Goal: Transaction & Acquisition: Purchase product/service

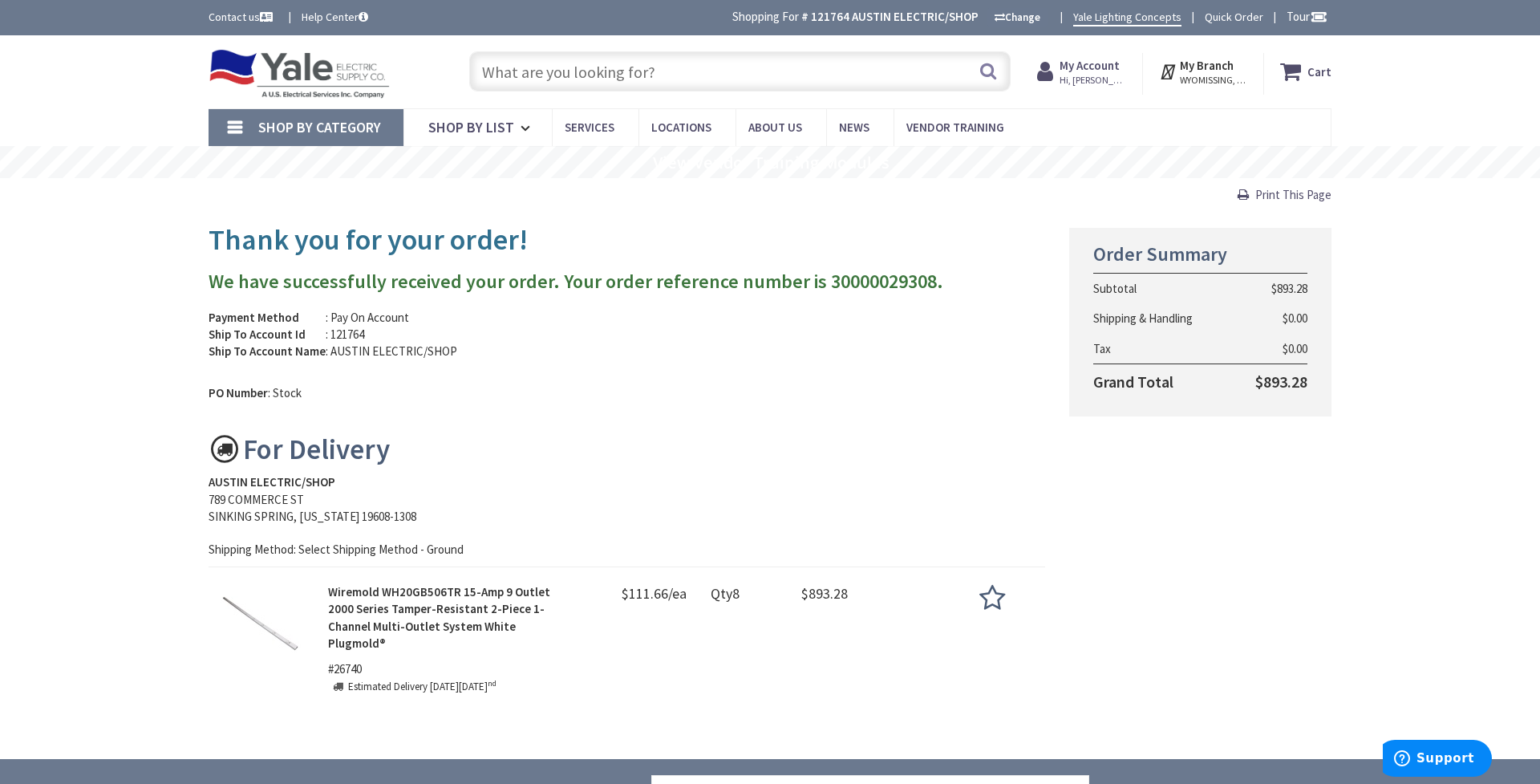
click at [533, 70] on input "text" at bounding box center [740, 71] width 541 height 40
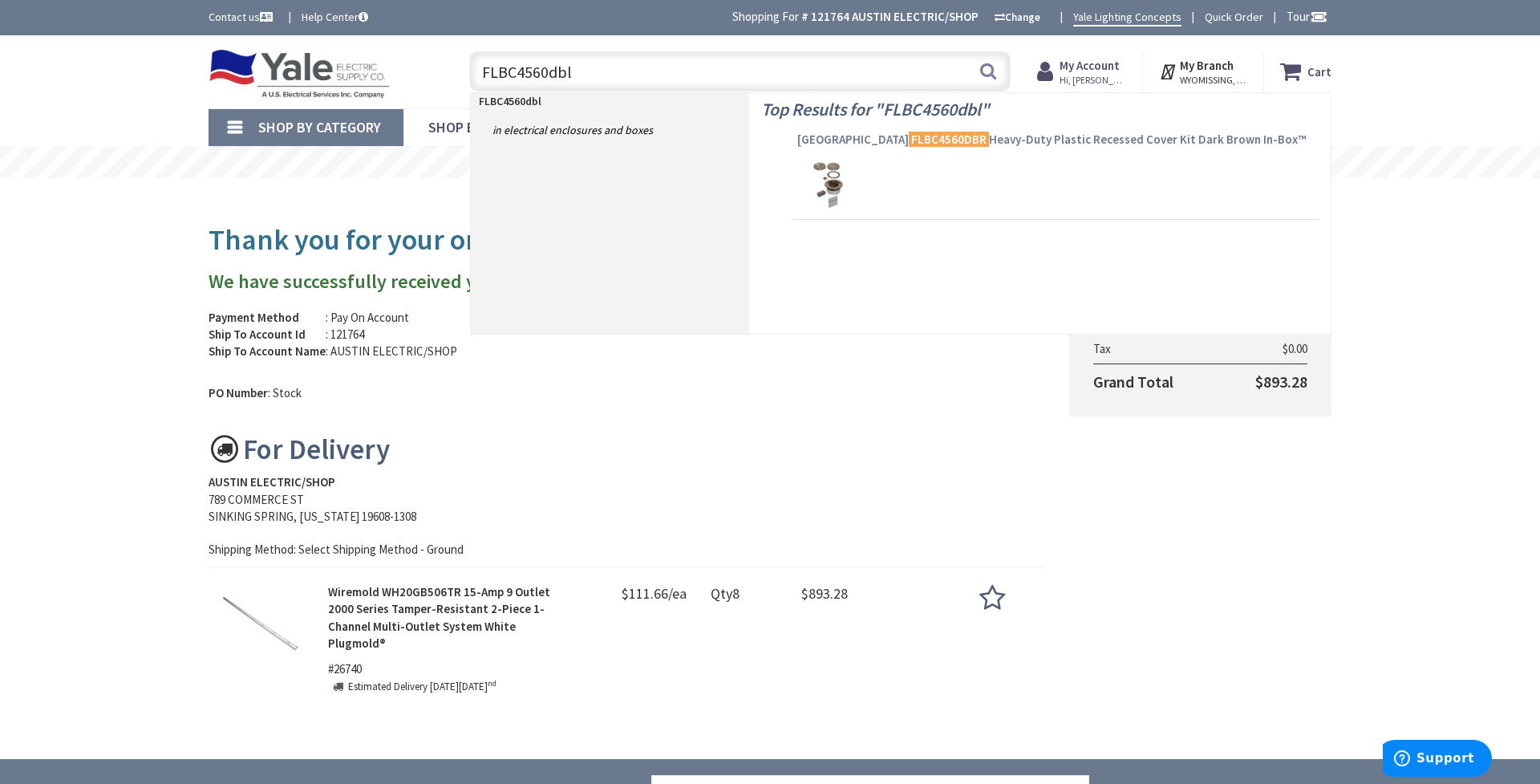
type input "FLBC4560dbl"
click at [943, 137] on span "Arlington FLBC4560DBR Heavy-Duty Plastic Recessed Cover Kit Dark Brown In-Box™" at bounding box center [1056, 140] width 518 height 16
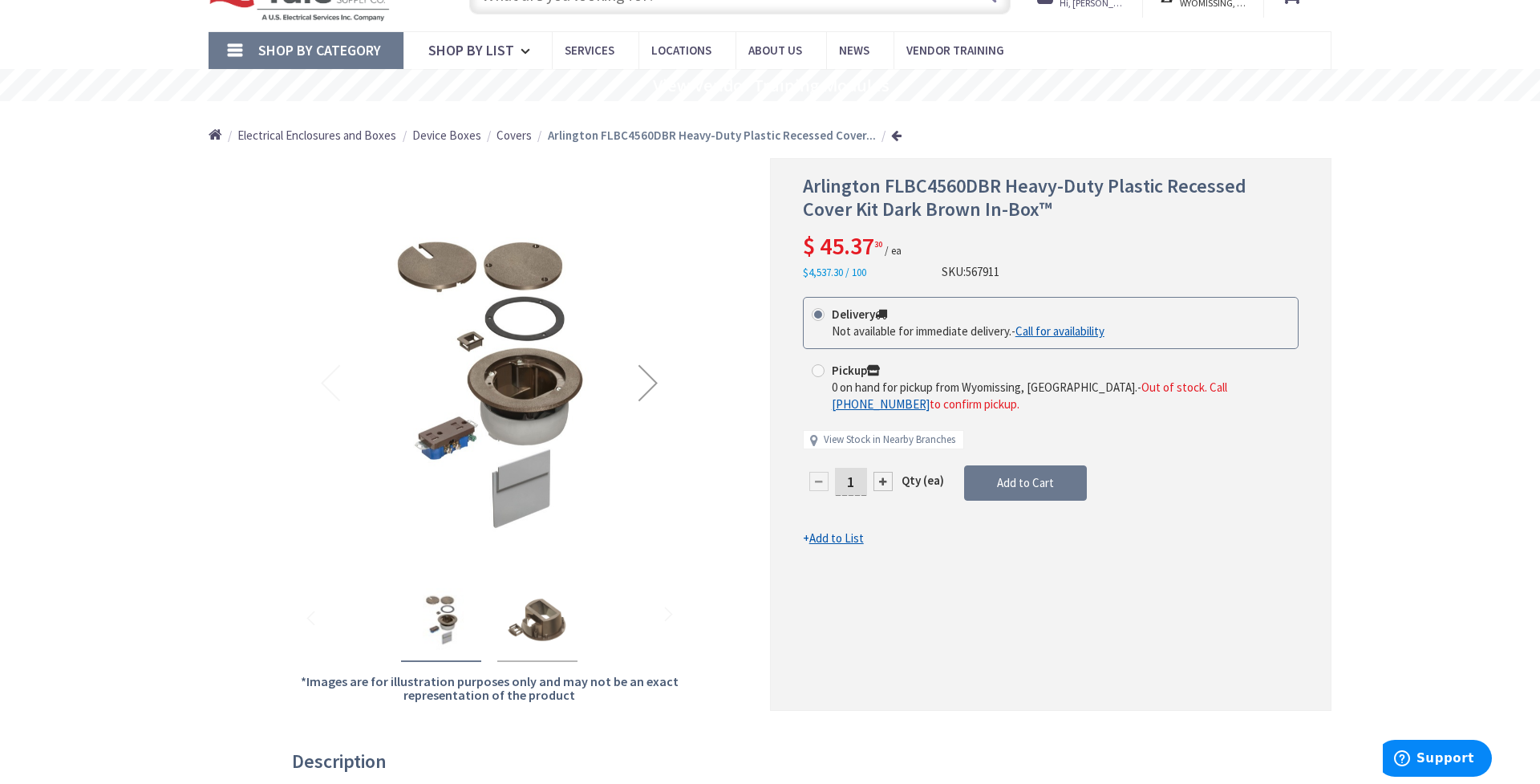
scroll to position [78, 0]
click at [884, 477] on div at bounding box center [884, 479] width 20 height 20
click at [884, 477] on div at bounding box center [1050, 433] width 560 height 551
click at [884, 477] on div at bounding box center [884, 479] width 20 height 20
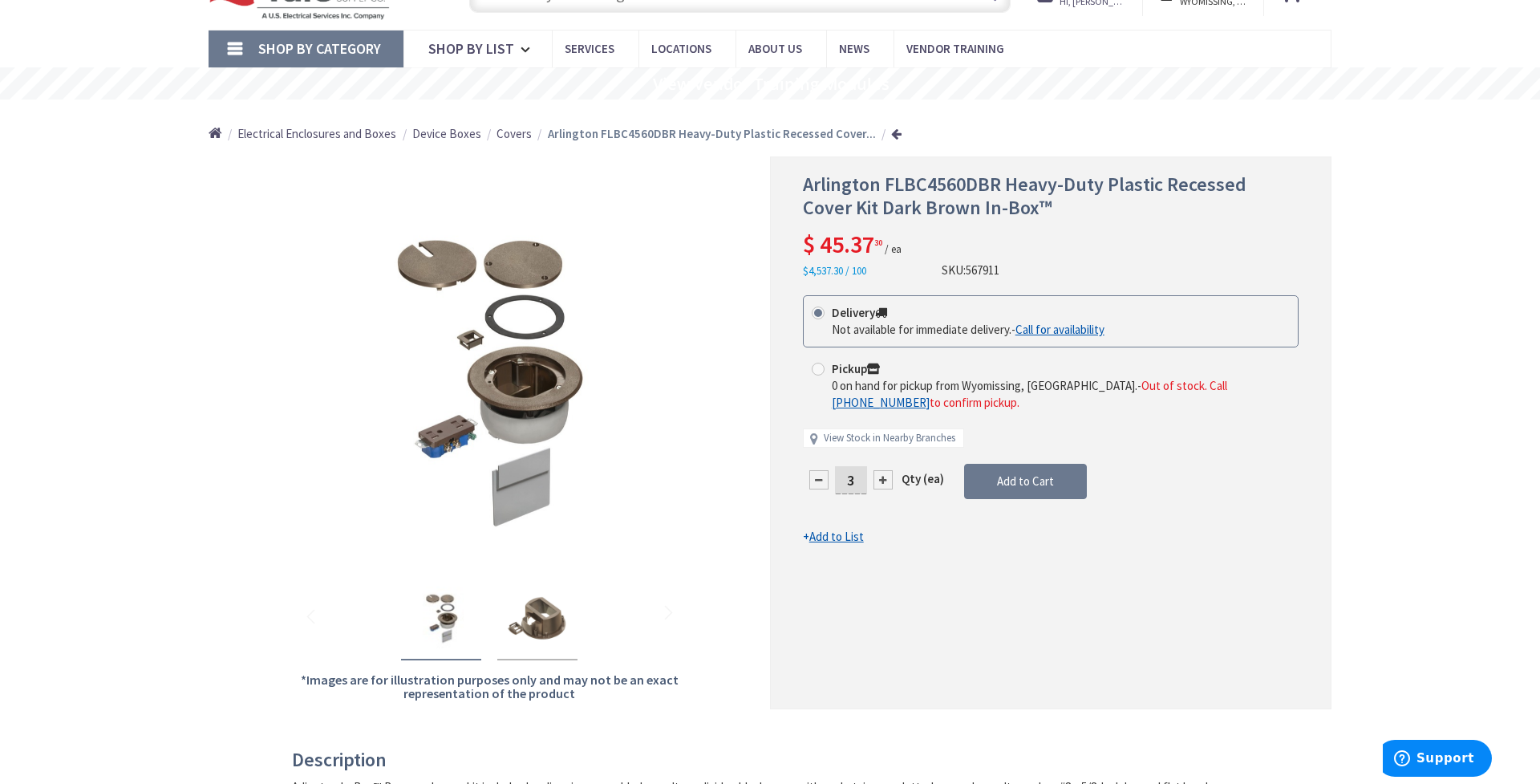
type input "4"
click at [999, 474] on span "Add to Cart" at bounding box center [1025, 481] width 57 height 16
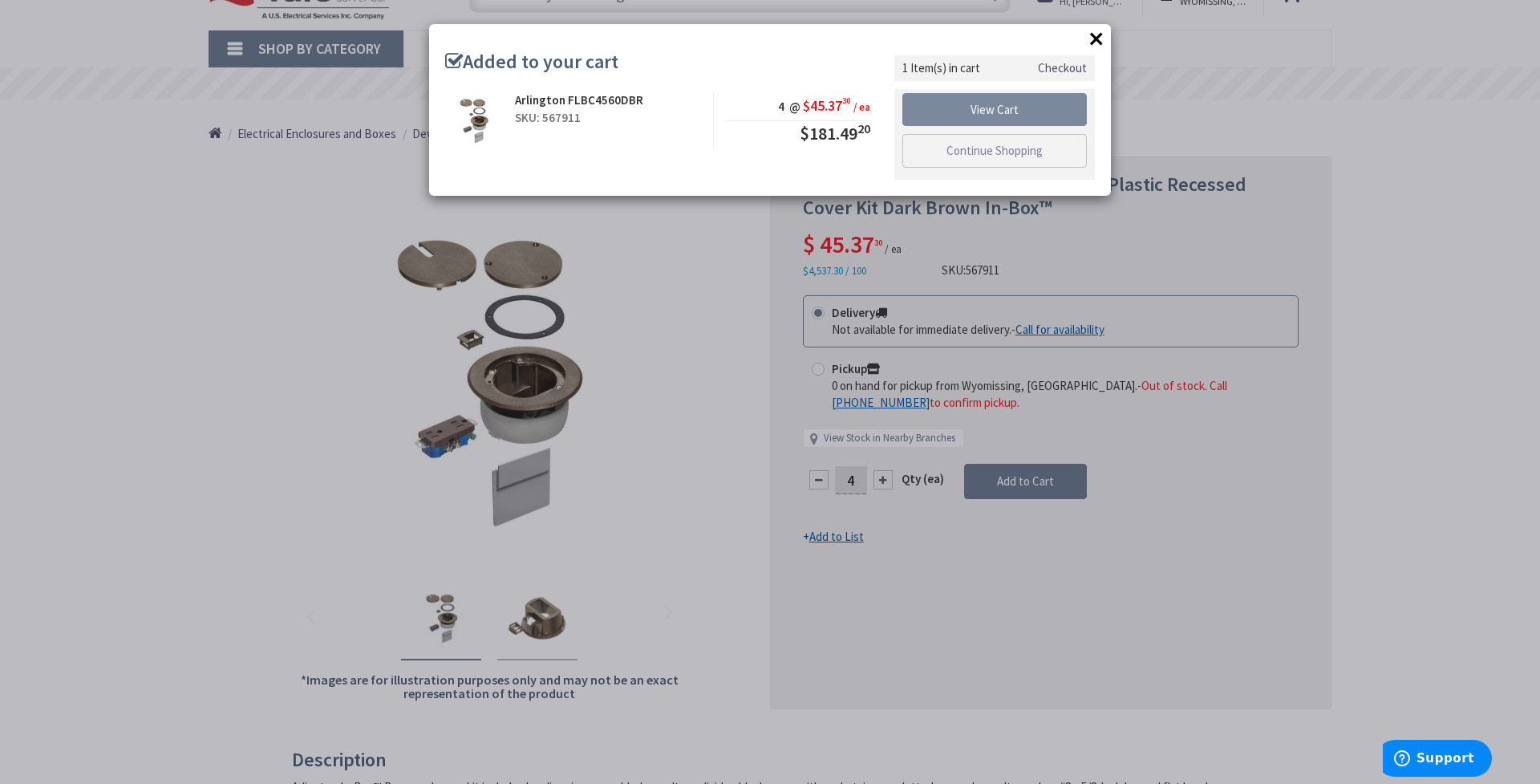
click at [1007, 110] on link "View Cart" at bounding box center [994, 109] width 185 height 33
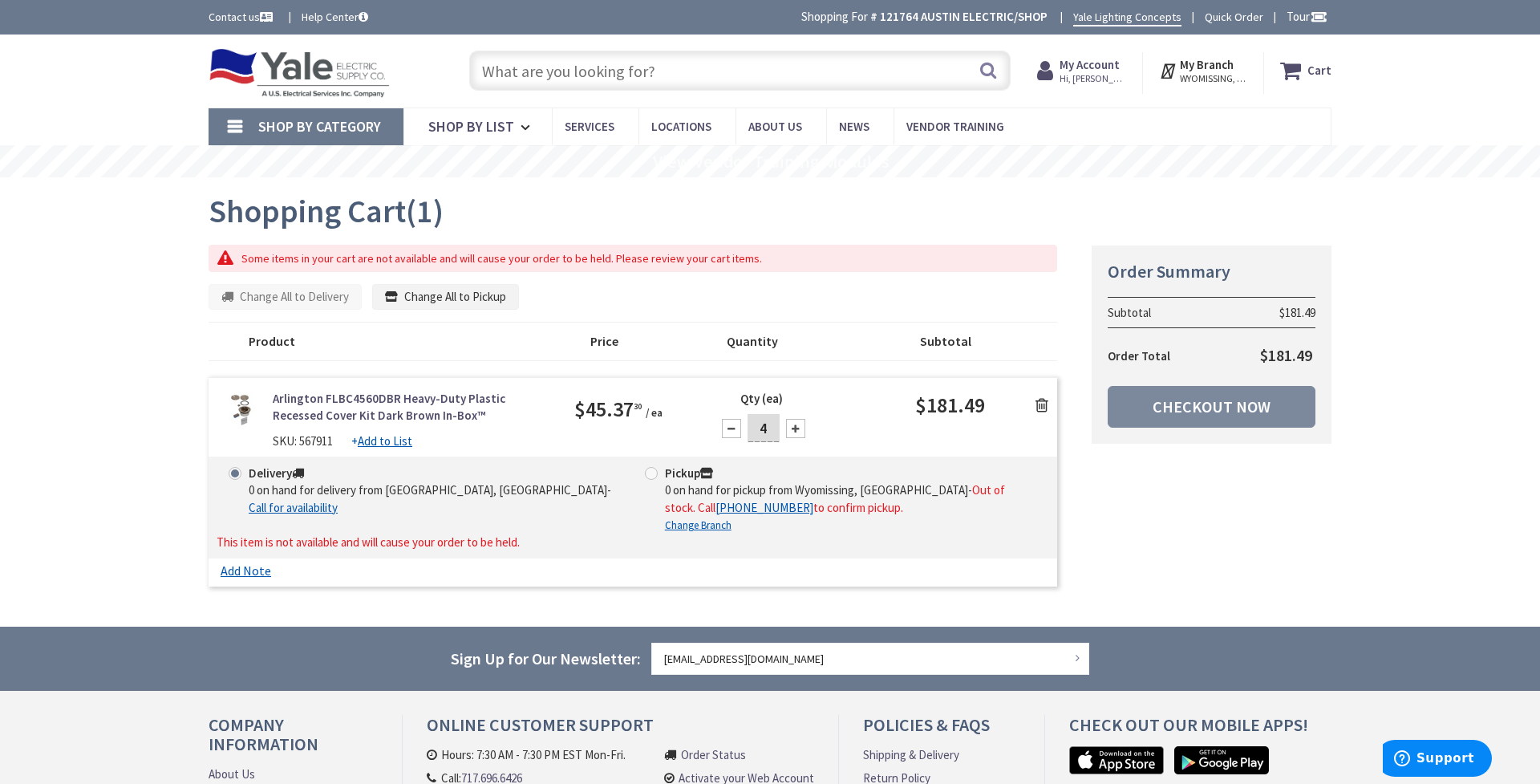
click at [1174, 405] on link "Checkout Now" at bounding box center [1211, 406] width 208 height 42
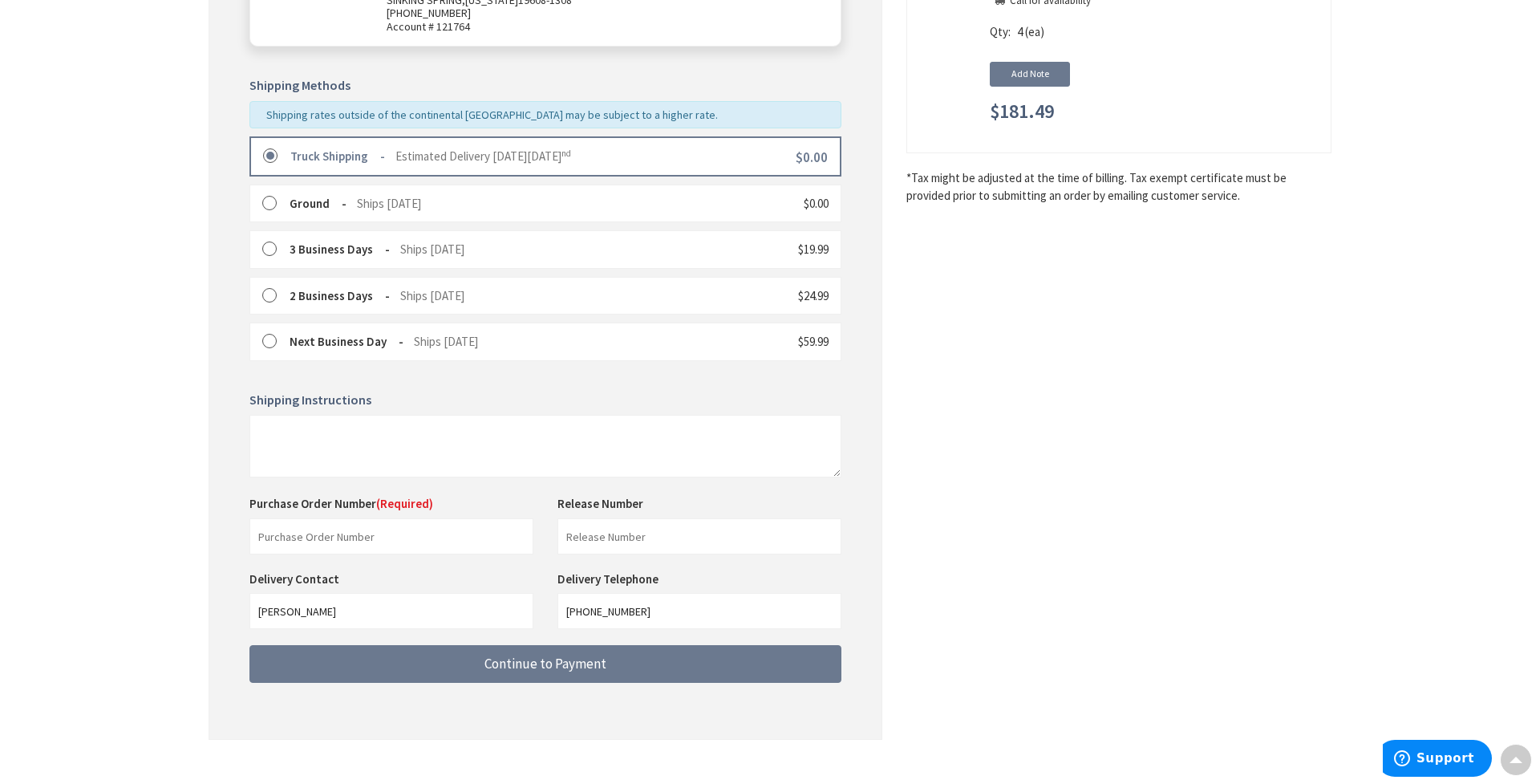
scroll to position [339, 0]
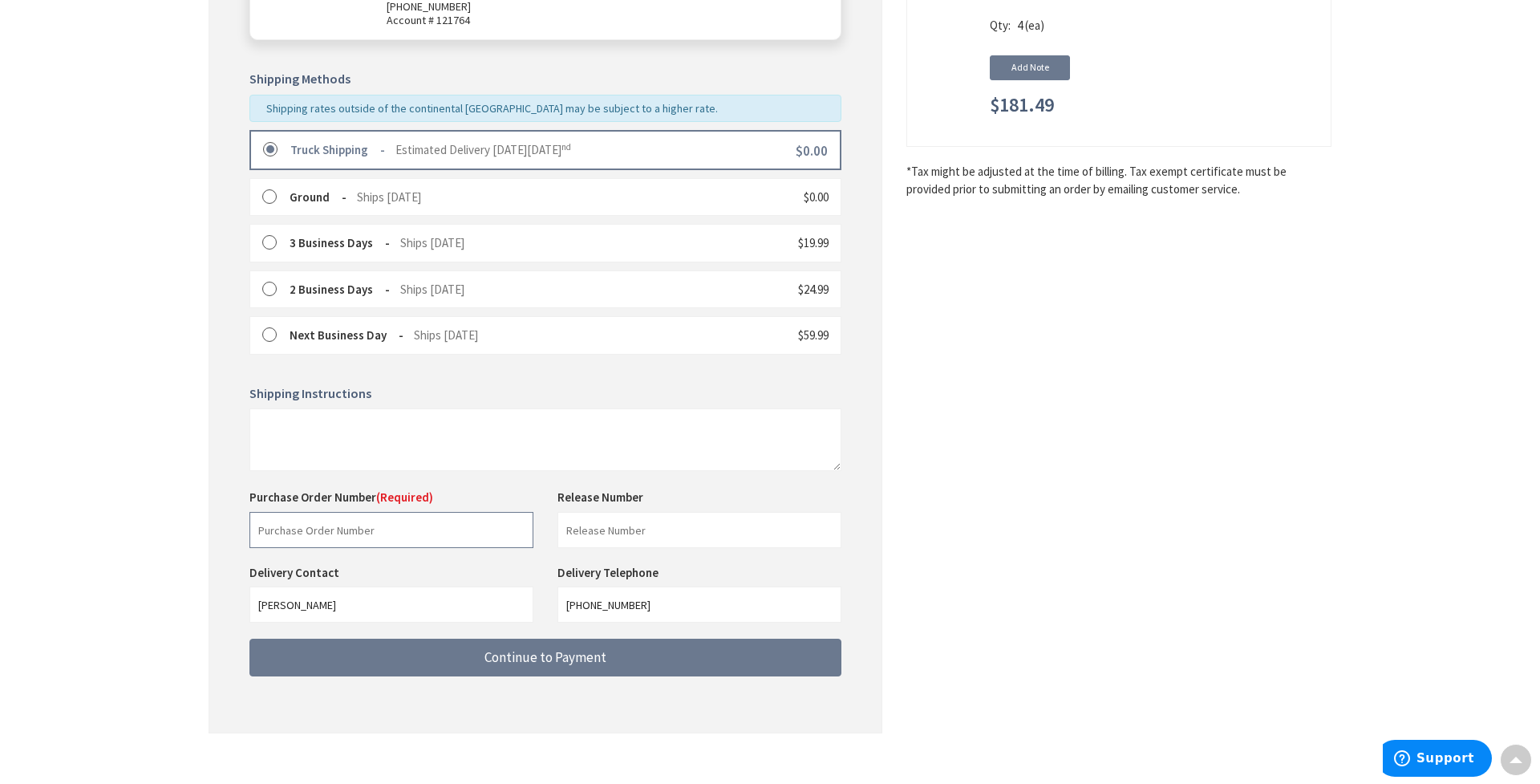
click at [292, 529] on input "text" at bounding box center [391, 529] width 284 height 36
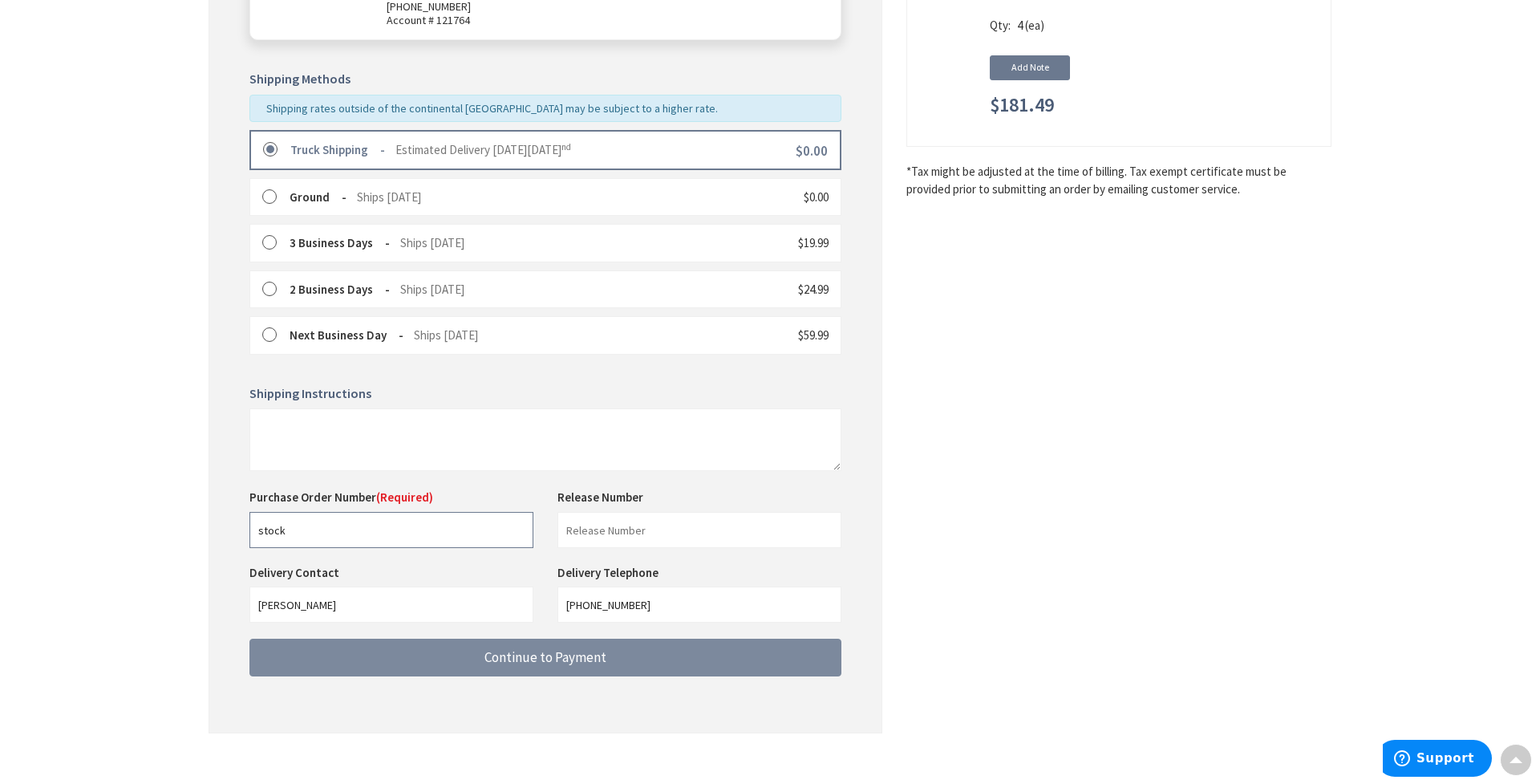
type input "stock"
click at [505, 648] on span "Continue to Payment" at bounding box center [545, 657] width 122 height 18
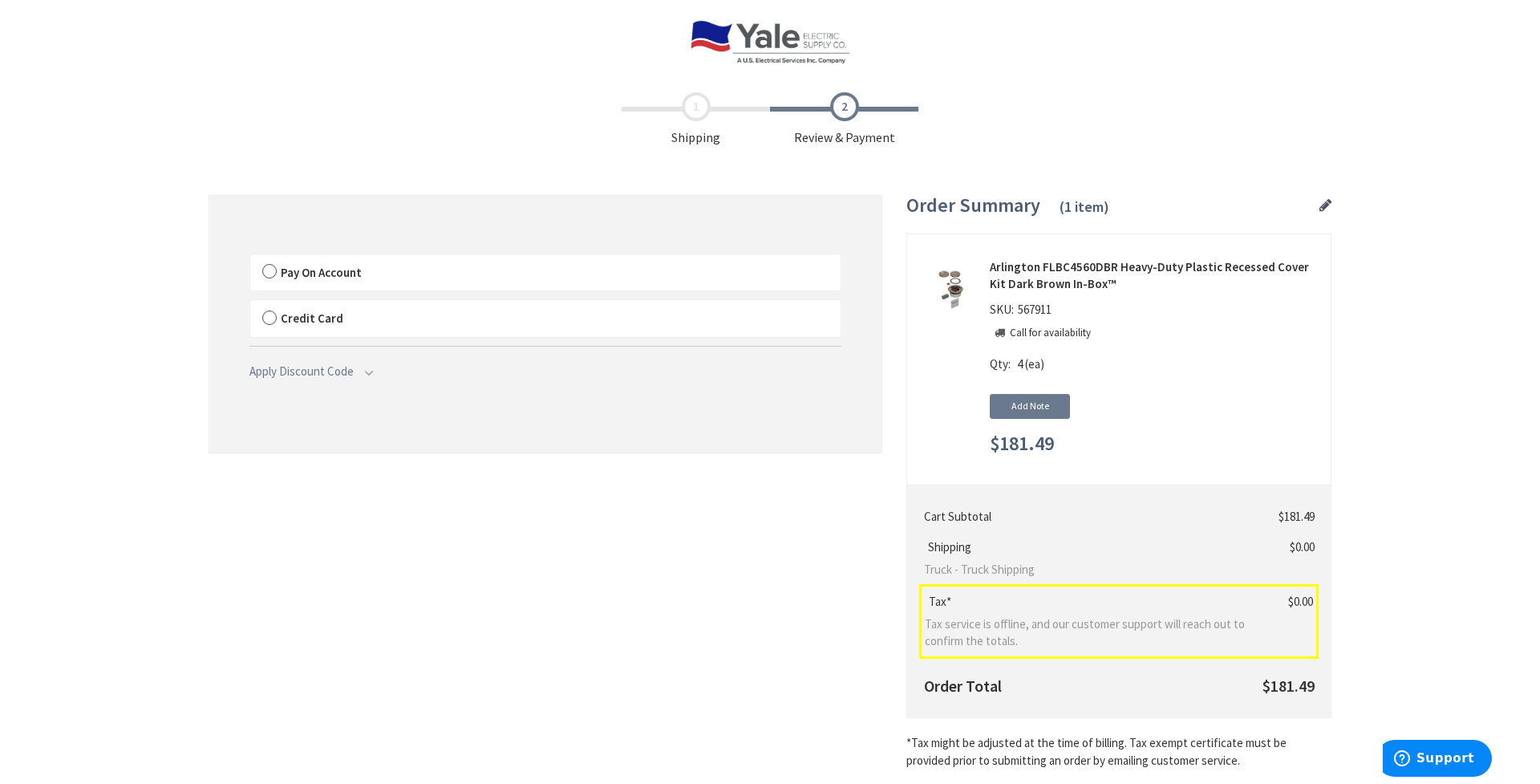
click at [271, 268] on label "Pay On Account" at bounding box center [545, 272] width 591 height 37
click at [250, 258] on input "Pay On Account" at bounding box center [250, 258] width 0 height 0
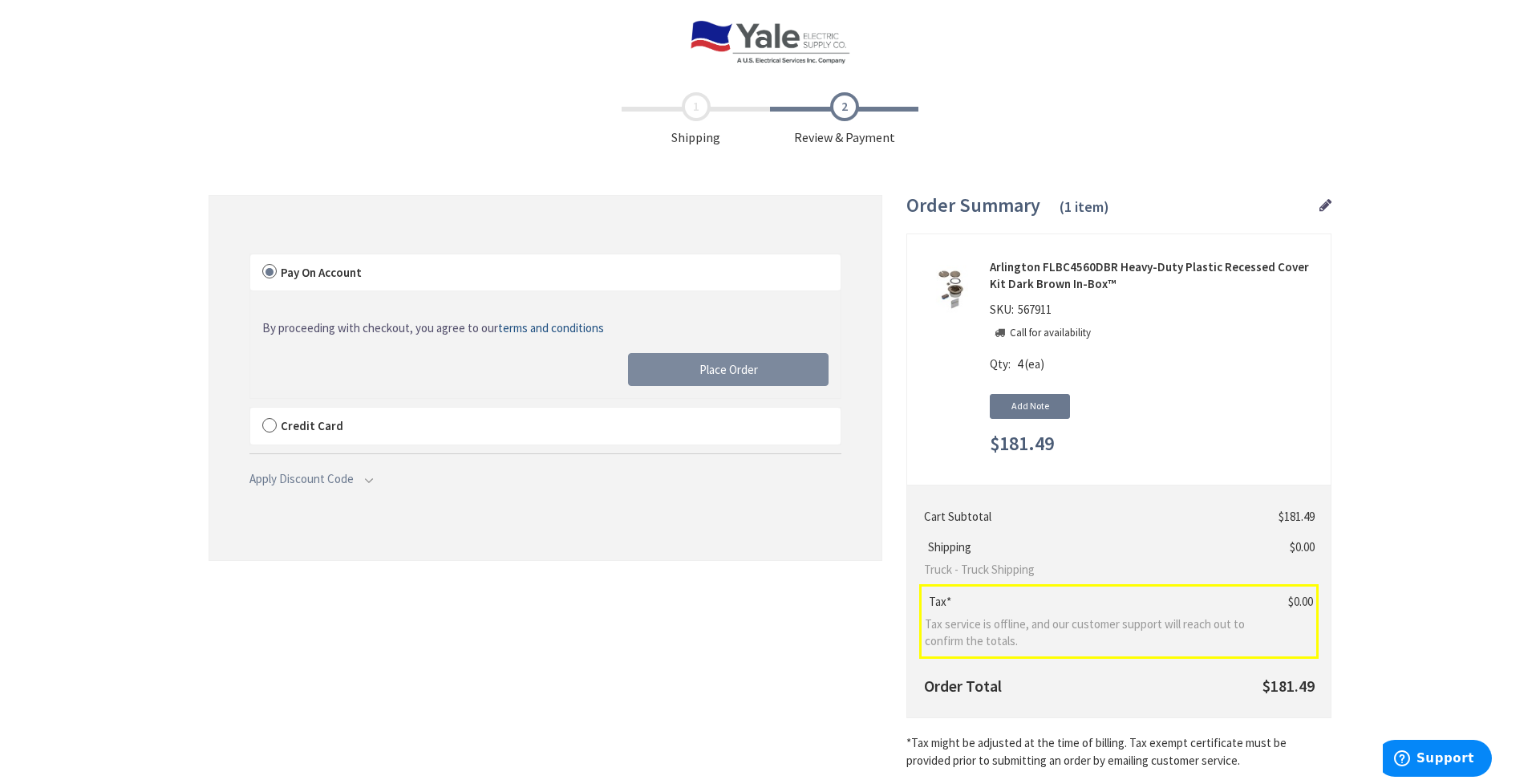
click at [706, 366] on span "Place Order" at bounding box center [728, 369] width 59 height 16
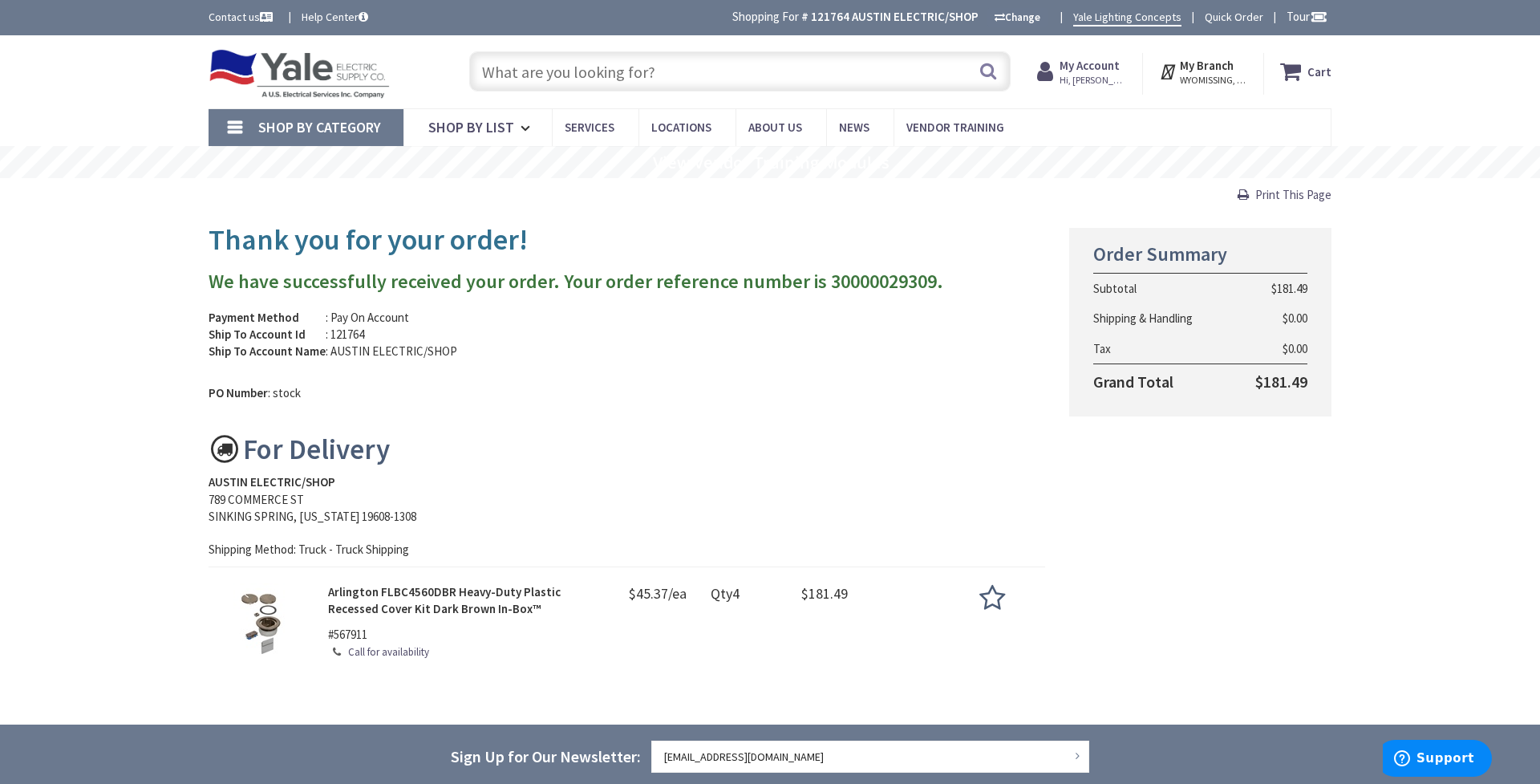
drag, startPoint x: 430, startPoint y: 589, endPoint x: 375, endPoint y: 589, distance: 55.0
click at [375, 589] on strong "Arlington FLBC4560DBR Heavy-Duty Plastic Recessed Cover Kit Dark Brown In-Box™" at bounding box center [444, 599] width 232 height 32
copy strong "FLBC4560"
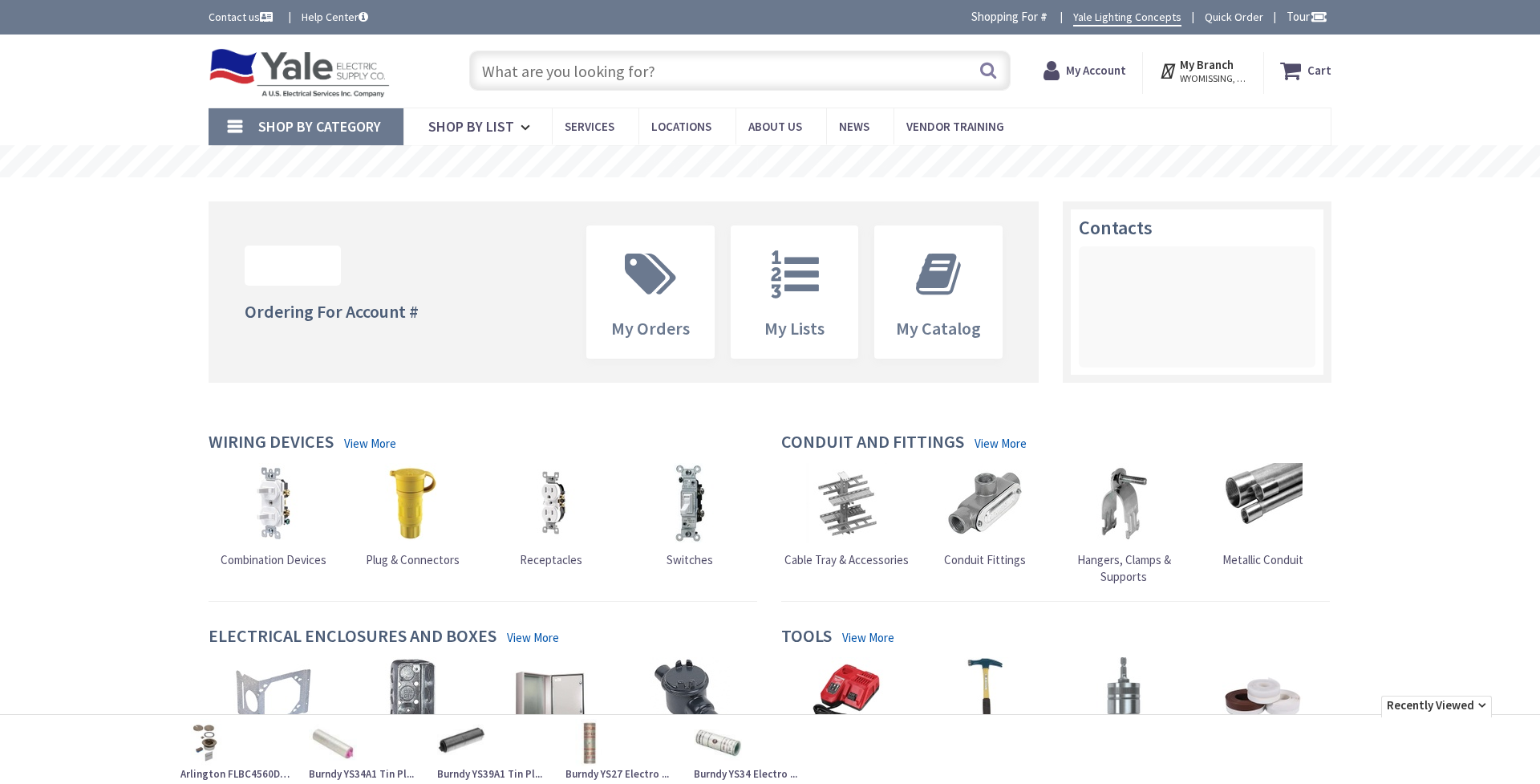
click at [546, 68] on input "text" at bounding box center [740, 70] width 541 height 40
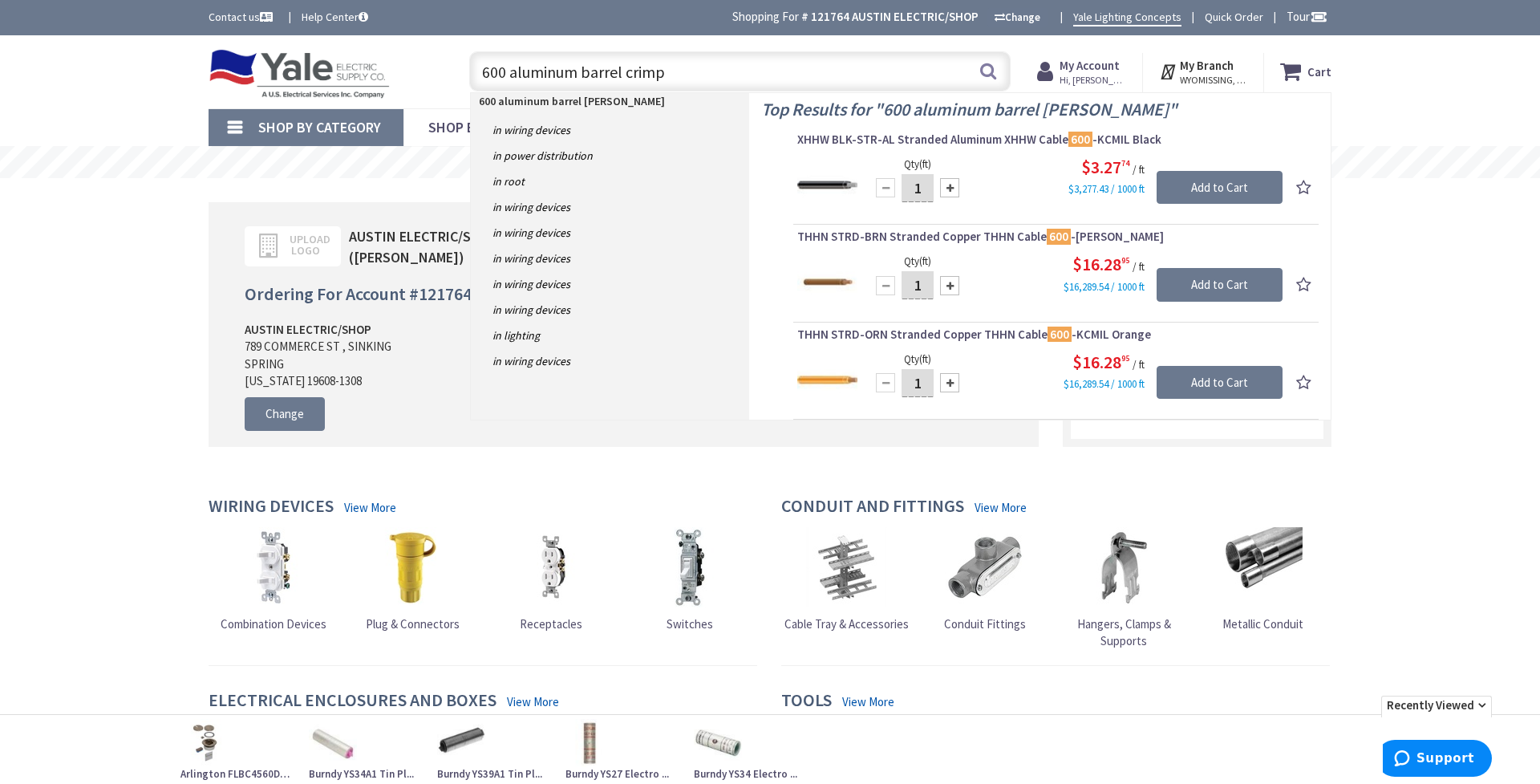
type input "600 aluminum barrel crimps"
